Goal: Go to known website: Access a specific website the user already knows

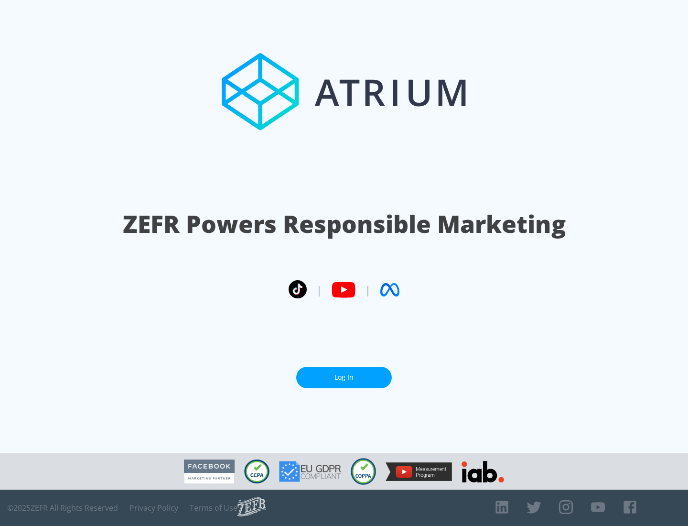
click at [344, 377] on link "Log In" at bounding box center [344, 378] width 96 height 22
